Goal: Task Accomplishment & Management: Complete application form

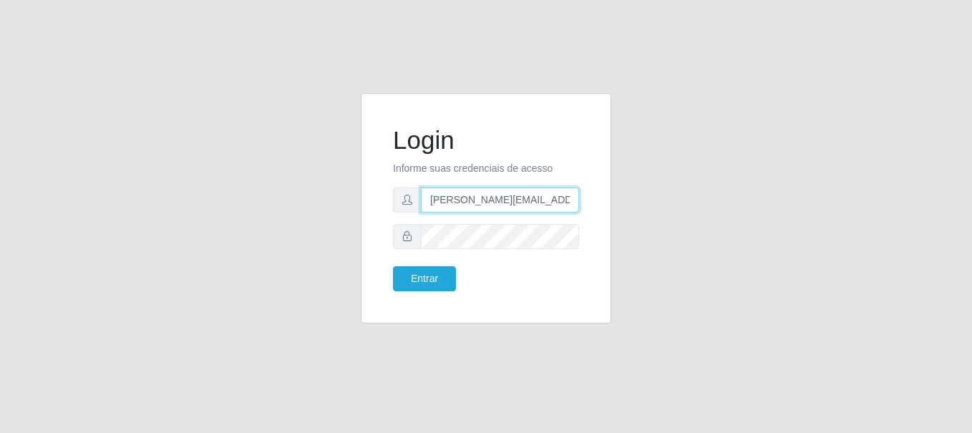
type input "[PERSON_NAME][EMAIL_ADDRESS][PERSON_NAME][DOMAIN_NAME]"
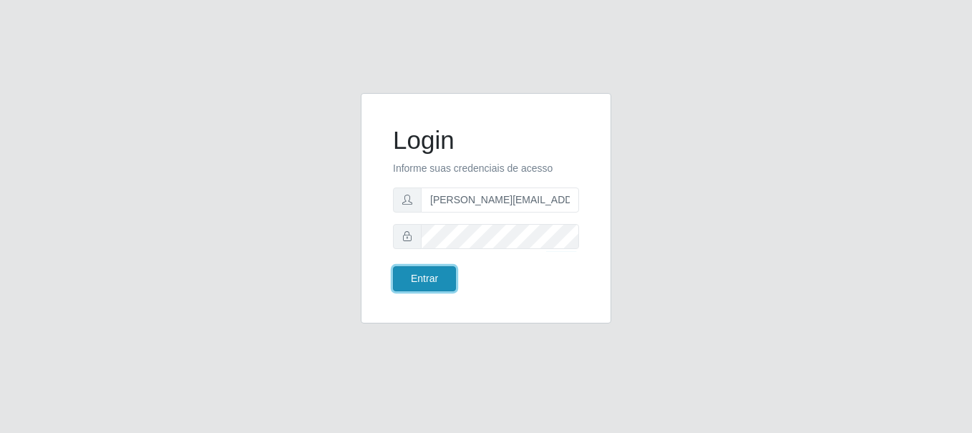
click at [424, 278] on button "Entrar" at bounding box center [424, 278] width 63 height 25
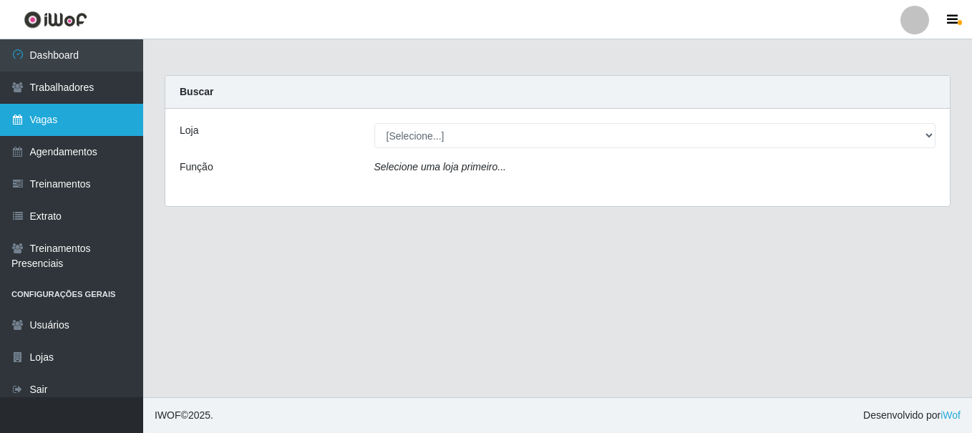
click at [72, 119] on link "Vagas" at bounding box center [71, 120] width 143 height 32
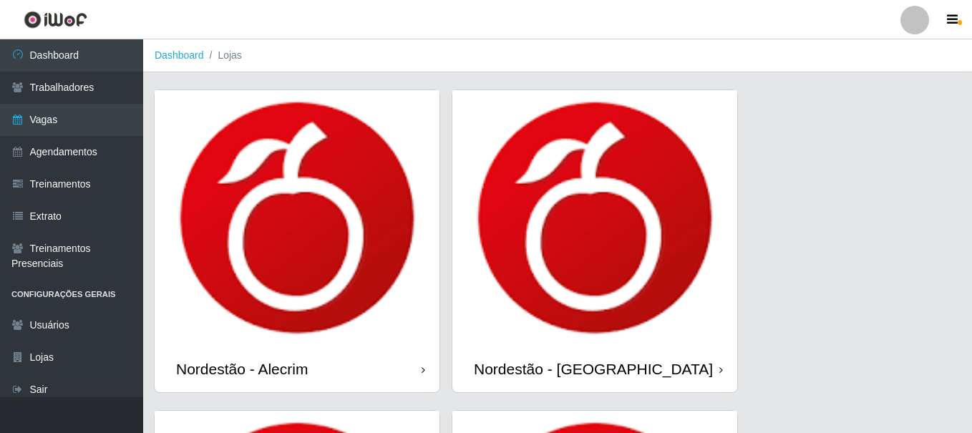
click at [245, 360] on div "Nordestão - Alecrim" at bounding box center [242, 369] width 132 height 18
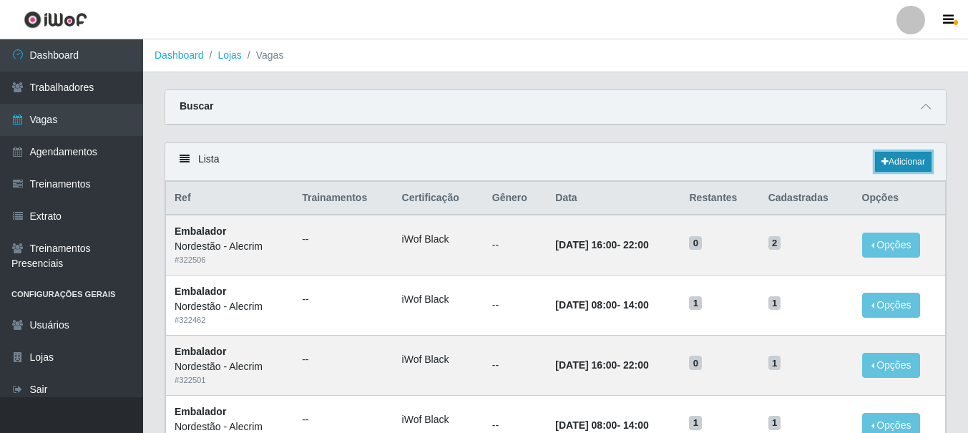
click at [902, 162] on link "Adicionar" at bounding box center [903, 162] width 57 height 20
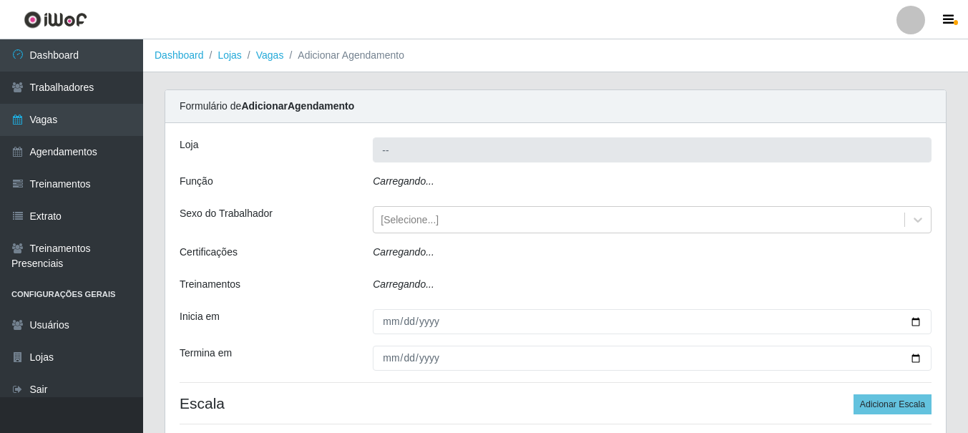
type input "Nordestão - Alecrim"
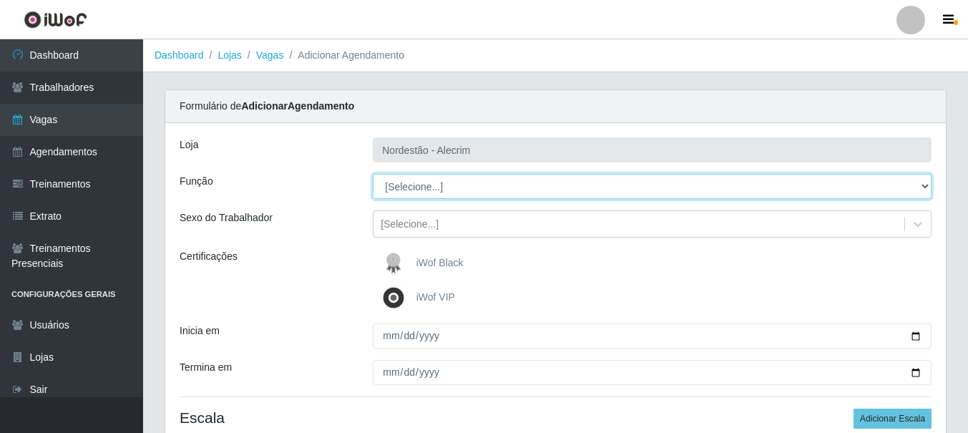
click at [652, 186] on select "[Selecione...] Balconista + Balconista de Padaria Balconista de Padaria ++ Emba…" at bounding box center [652, 186] width 559 height 25
select select "1"
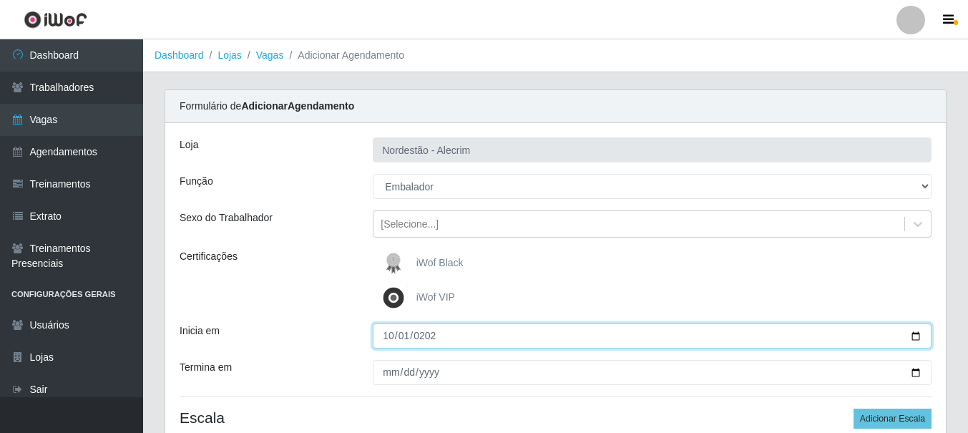
type input "[DATE]"
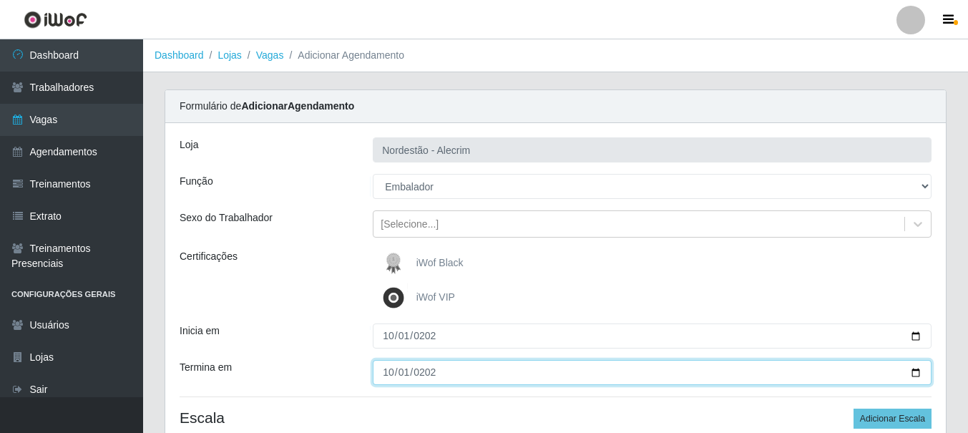
type input "[DATE]"
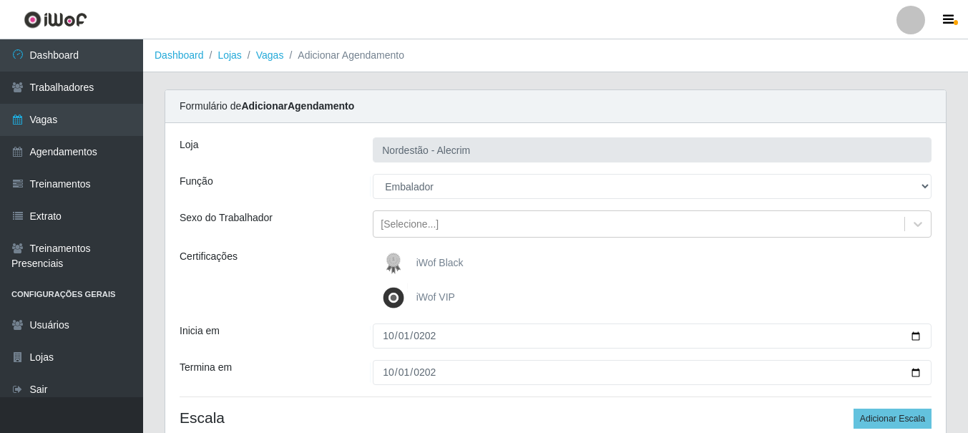
click at [652, 263] on div "iWof Black" at bounding box center [652, 263] width 559 height 29
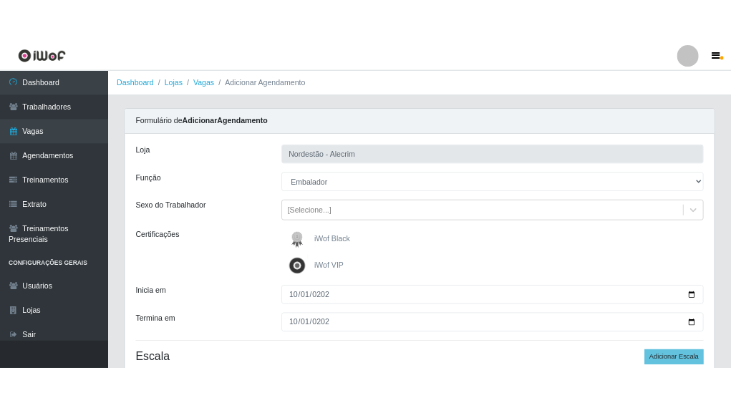
scroll to position [128, 0]
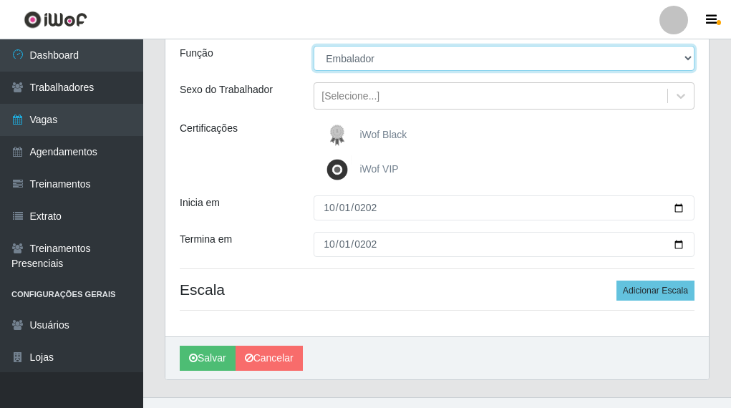
click at [504, 58] on select "[Selecione...] Balconista + Balconista de Padaria Balconista de Padaria ++ Emba…" at bounding box center [503, 58] width 381 height 25
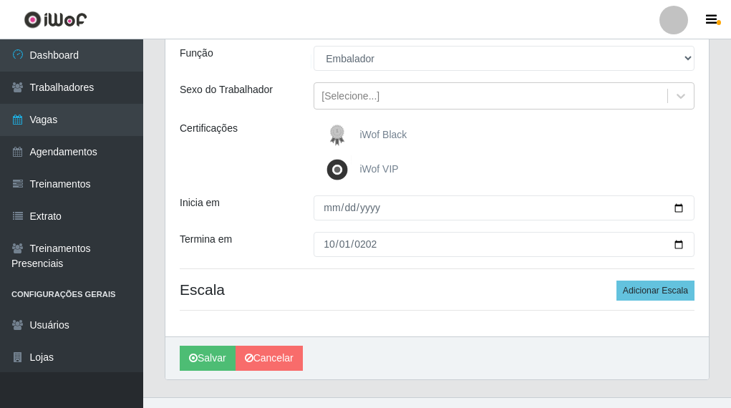
type input "[DATE]"
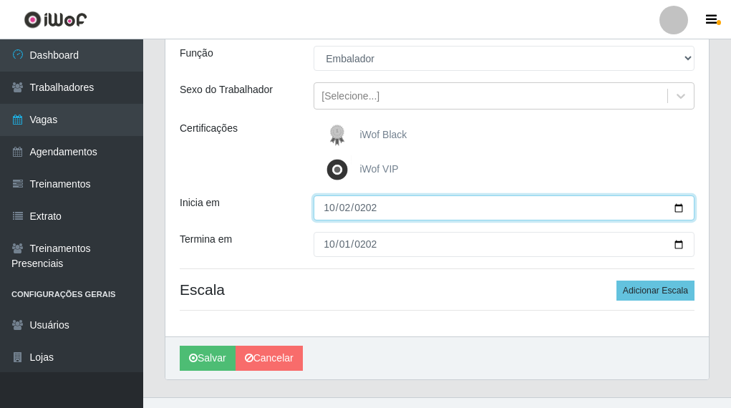
type input "[DATE]"
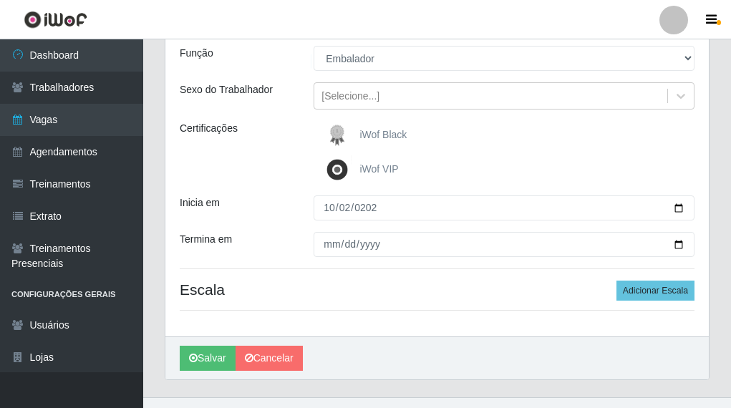
type input "[DATE]"
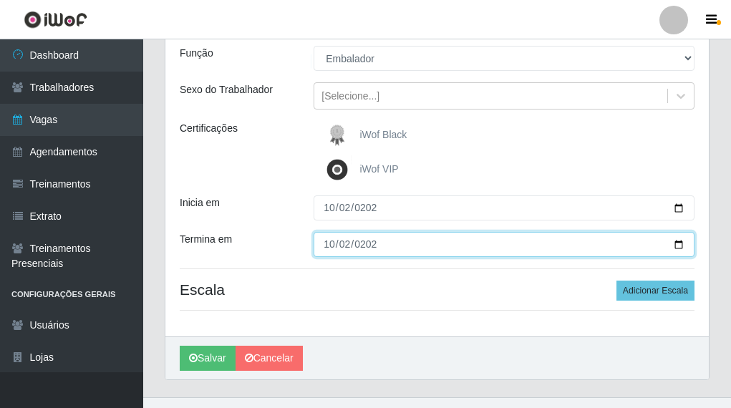
type input "[DATE]"
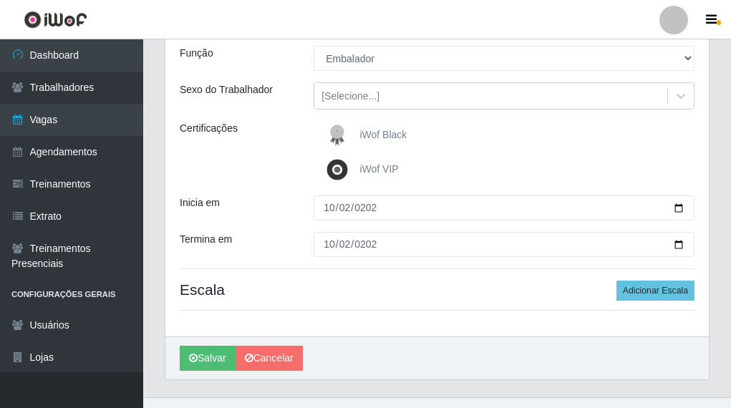
click at [504, 135] on div "iWof Black" at bounding box center [503, 135] width 381 height 29
